Goal: Navigation & Orientation: Understand site structure

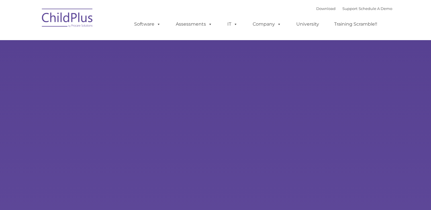
type input ""
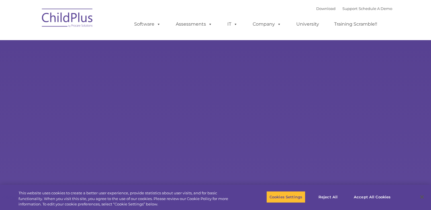
select select "MEDIUM"
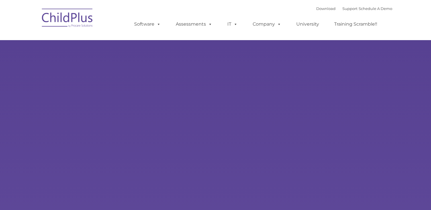
type input ""
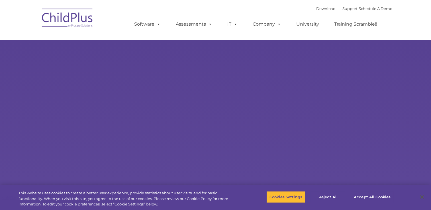
select select "MEDIUM"
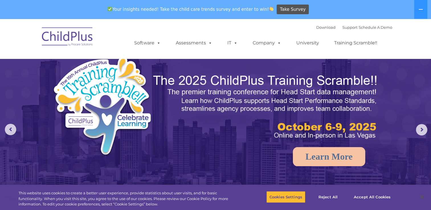
click at [69, 38] on img at bounding box center [67, 37] width 57 height 28
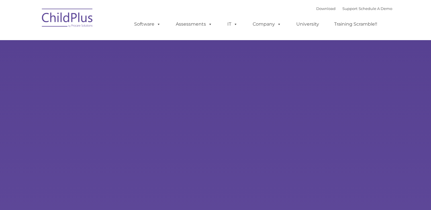
select select "MEDIUM"
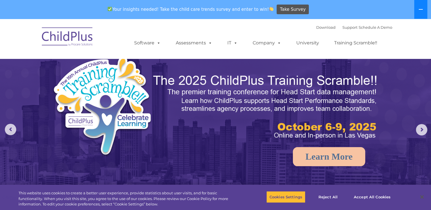
click at [419, 9] on icon at bounding box center [421, 9] width 5 height 5
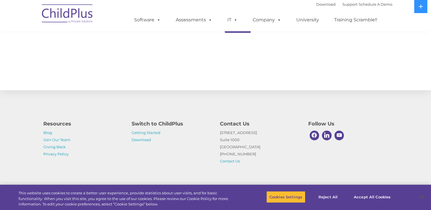
scroll to position [623, 0]
